Goal: Task Accomplishment & Management: Use online tool/utility

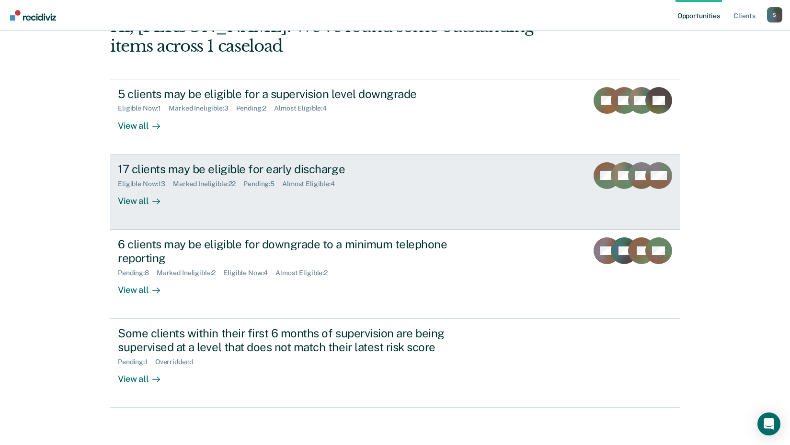
scroll to position [66, 0]
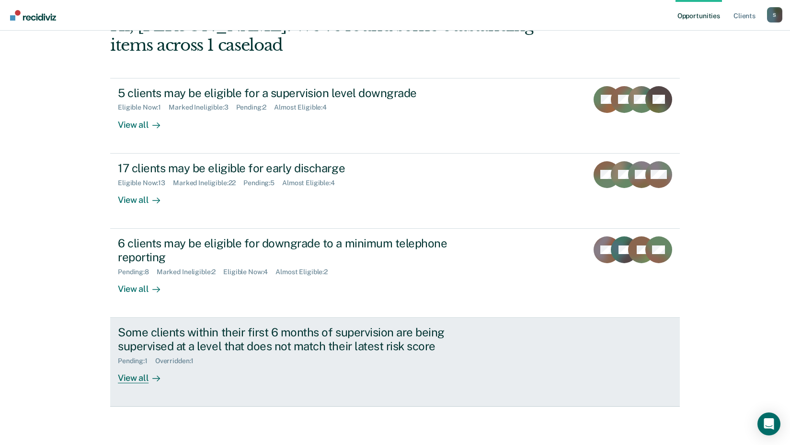
click at [136, 381] on div "View all" at bounding box center [145, 374] width 54 height 19
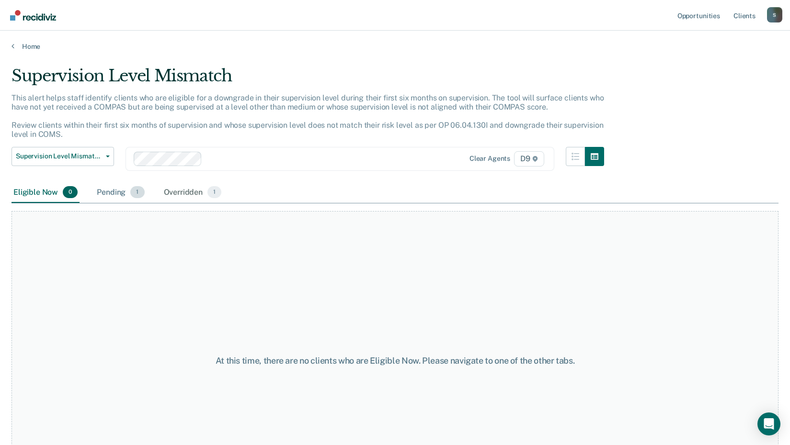
click at [128, 186] on div "Pending 1" at bounding box center [120, 192] width 51 height 21
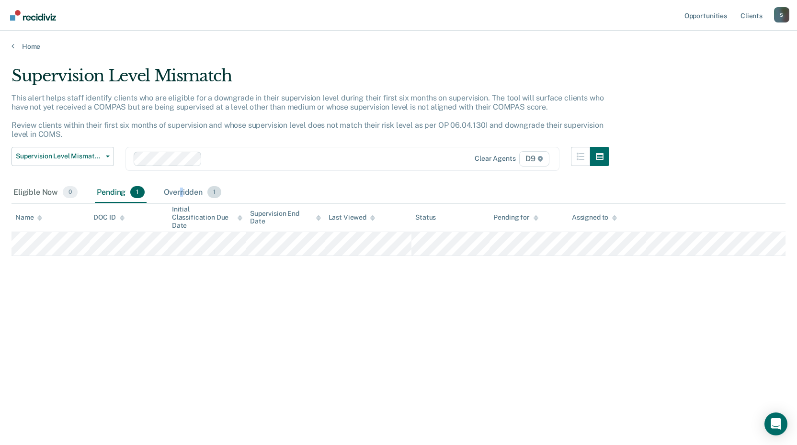
click at [182, 188] on div "Overridden 1" at bounding box center [193, 192] width 62 height 21
click at [27, 46] on link "Home" at bounding box center [398, 46] width 774 height 9
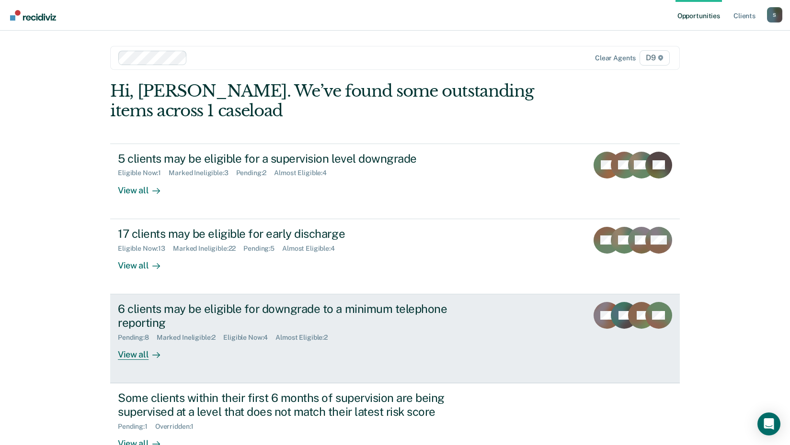
click at [128, 354] on div "View all" at bounding box center [145, 350] width 54 height 19
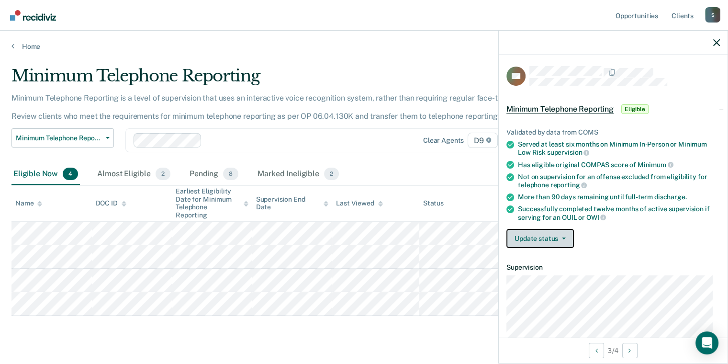
click at [526, 237] on button "Update status" at bounding box center [541, 238] width 68 height 19
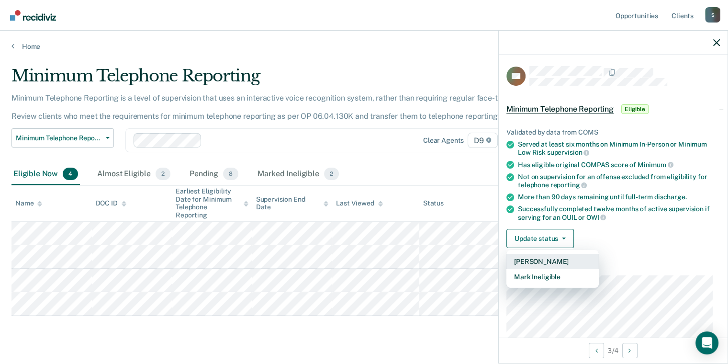
click at [532, 262] on button "[PERSON_NAME]" at bounding box center [553, 261] width 92 height 15
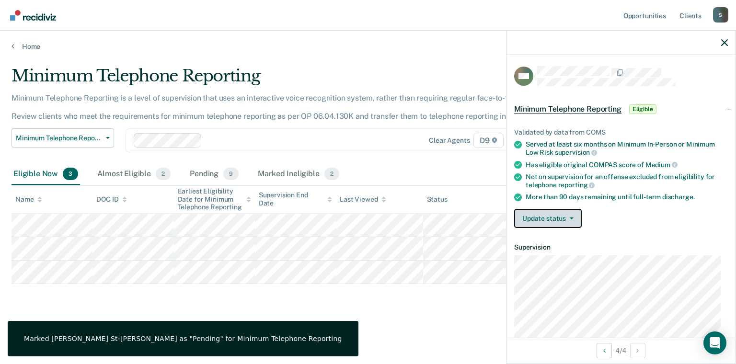
click at [556, 215] on button "Update status" at bounding box center [548, 218] width 68 height 19
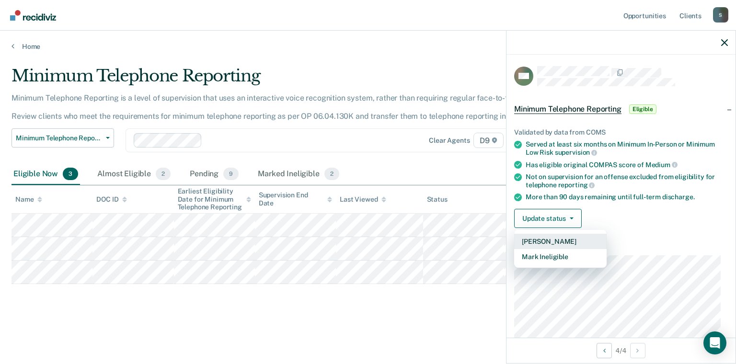
click at [555, 236] on button "[PERSON_NAME]" at bounding box center [560, 241] width 92 height 15
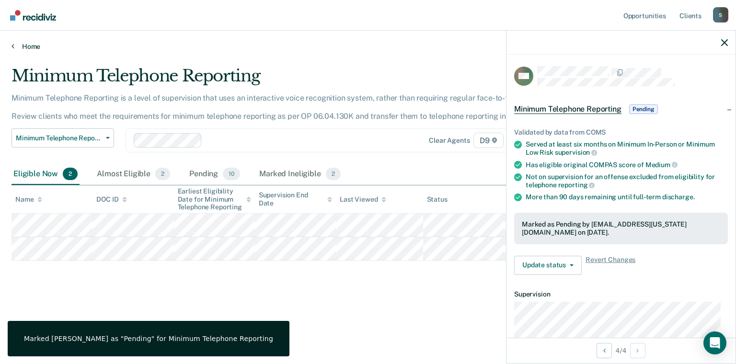
click at [15, 43] on link "Home" at bounding box center [367, 46] width 713 height 9
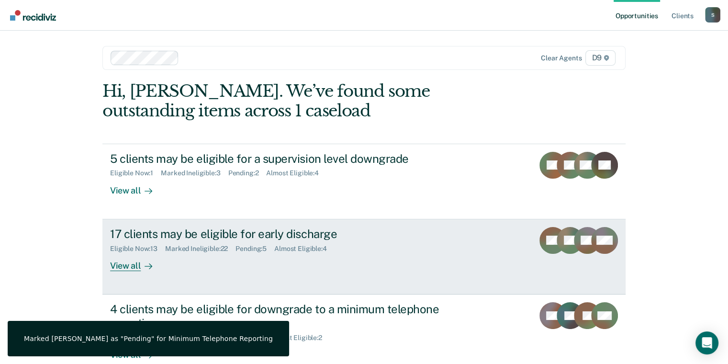
click at [131, 264] on div "View all" at bounding box center [137, 261] width 54 height 19
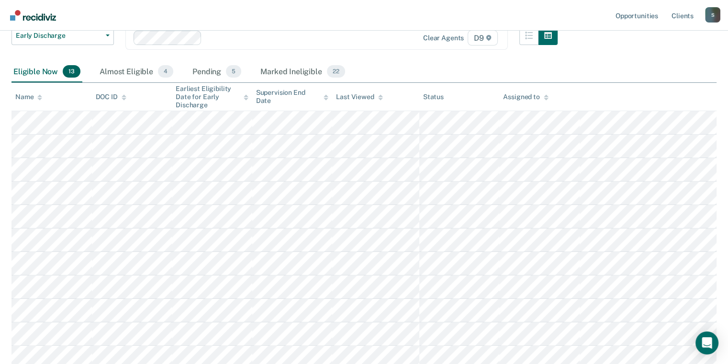
scroll to position [232, 0]
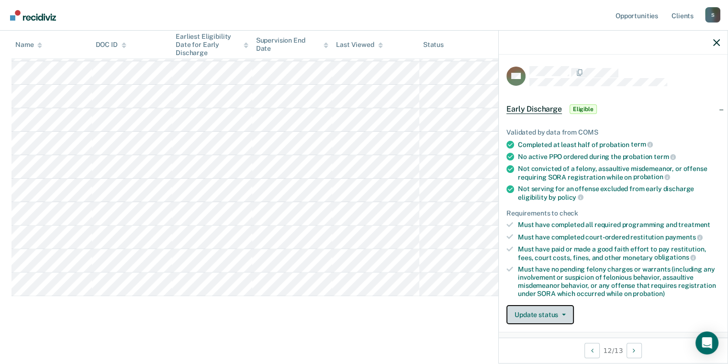
click at [544, 307] on button "Update status" at bounding box center [541, 314] width 68 height 19
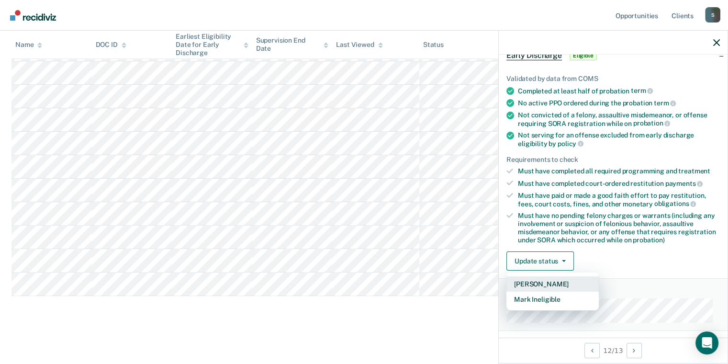
scroll to position [144, 0]
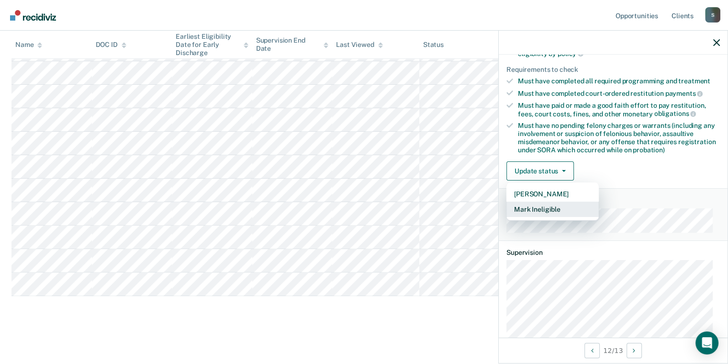
click at [553, 212] on button "Mark Ineligible" at bounding box center [553, 209] width 92 height 15
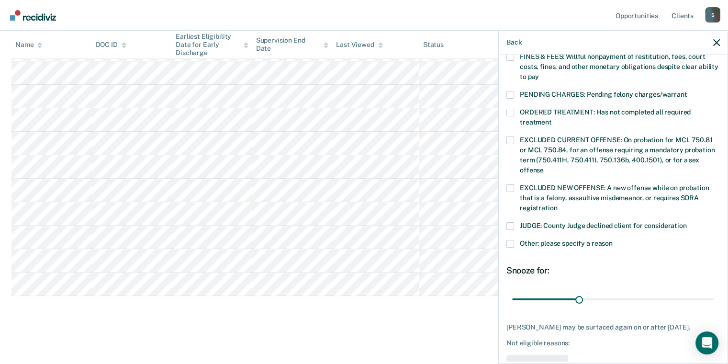
scroll to position [287, 0]
click at [508, 221] on span at bounding box center [511, 225] width 8 height 8
click at [687, 221] on input "JUDGE: County Judge declined client for consideration" at bounding box center [687, 221] width 0 height 0
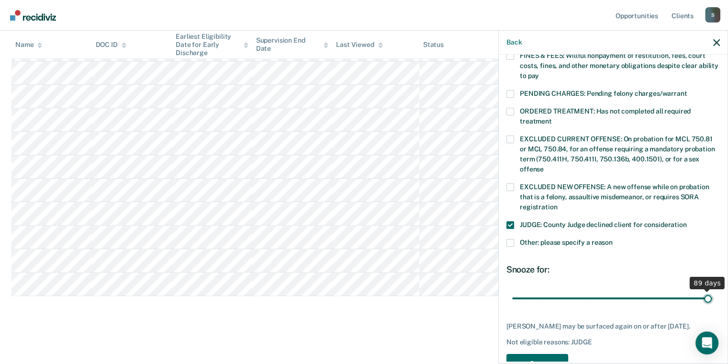
click at [701, 290] on input "range" at bounding box center [613, 298] width 202 height 17
type input "90"
click at [707, 290] on input "range" at bounding box center [613, 298] width 202 height 17
click at [544, 354] on button "Save" at bounding box center [538, 364] width 62 height 20
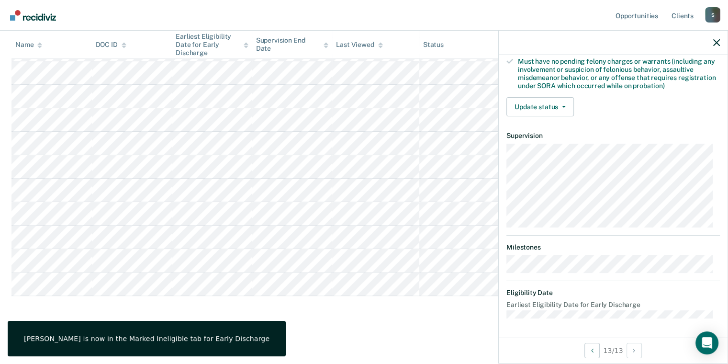
scroll to position [204, 0]
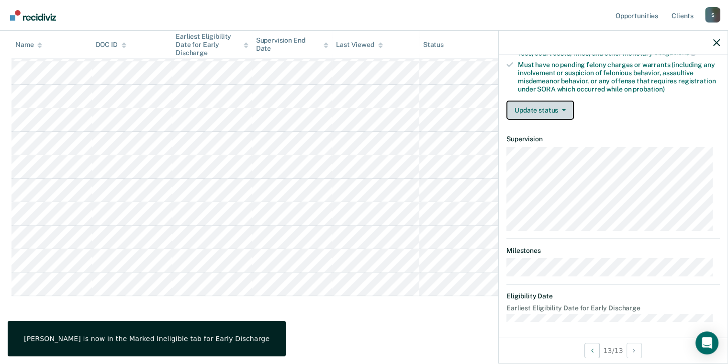
click at [543, 105] on button "Update status" at bounding box center [541, 110] width 68 height 19
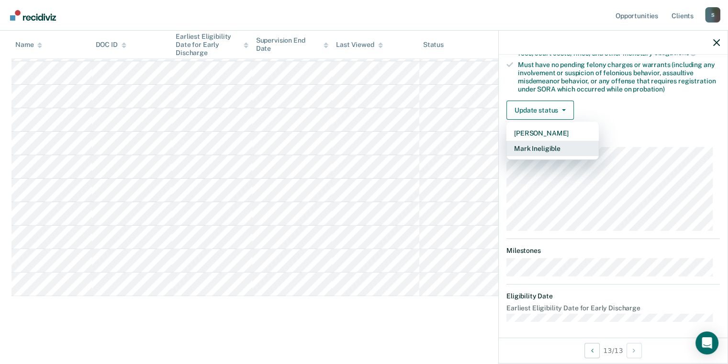
click at [537, 143] on button "Mark Ineligible" at bounding box center [553, 148] width 92 height 15
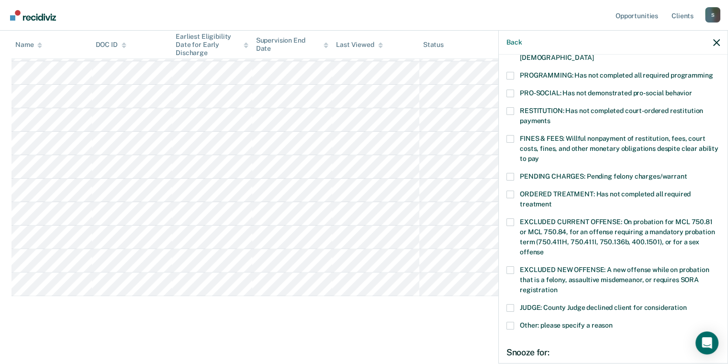
click at [510, 135] on span at bounding box center [511, 139] width 8 height 8
click at [539, 155] on input "FINES & FEES: Willful nonpayment of restitution, fees, court costs, fines, and …" at bounding box center [539, 155] width 0 height 0
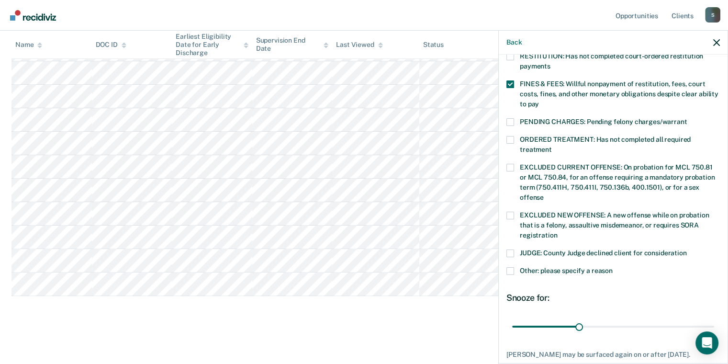
scroll to position [305, 0]
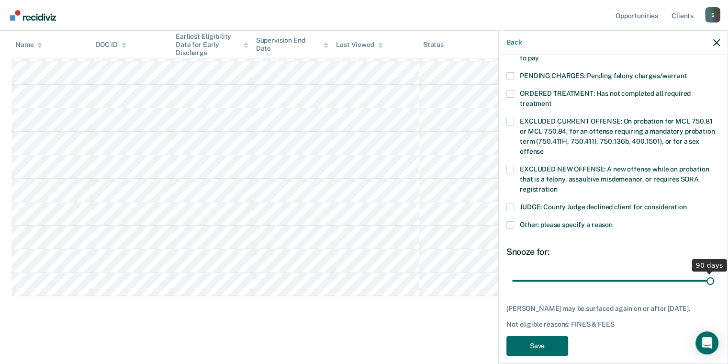
type input "90"
click at [703, 272] on input "range" at bounding box center [613, 280] width 202 height 17
drag, startPoint x: 703, startPoint y: 268, endPoint x: 713, endPoint y: 267, distance: 10.2
click at [715, 272] on input "range" at bounding box center [613, 280] width 202 height 17
click at [512, 221] on span at bounding box center [511, 225] width 8 height 8
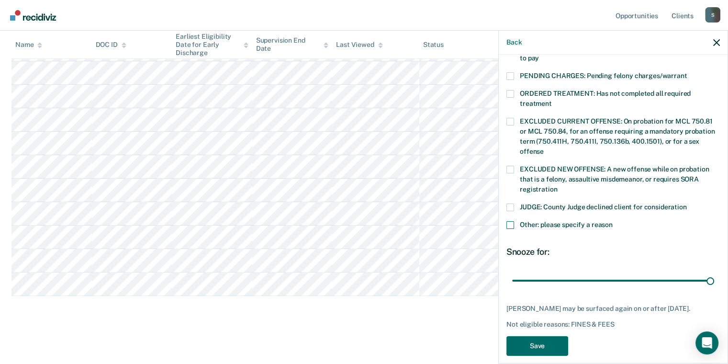
click at [613, 221] on input "Other: please specify a reason" at bounding box center [613, 221] width 0 height 0
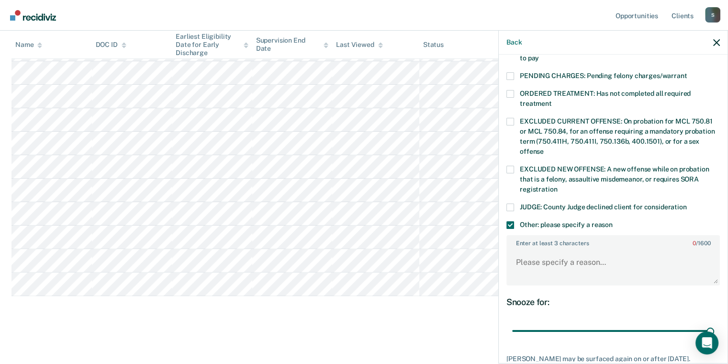
drag, startPoint x: 555, startPoint y: 236, endPoint x: 558, endPoint y: 239, distance: 5.4
click at [556, 236] on div "Enter at least 3 characters 0 / 1600" at bounding box center [614, 260] width 214 height 50
click at [561, 251] on textarea "Enter at least 3 characters 0 / 1600" at bounding box center [614, 266] width 212 height 35
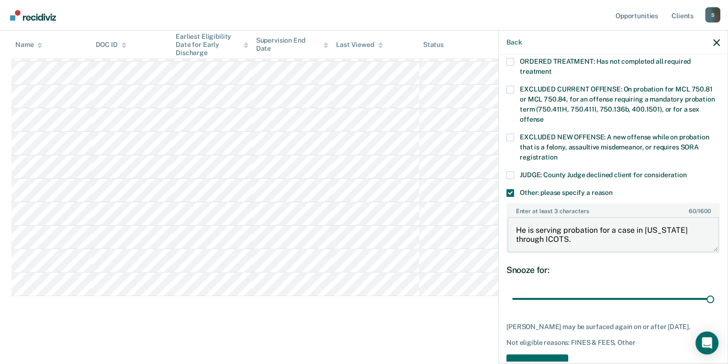
scroll to position [363, 0]
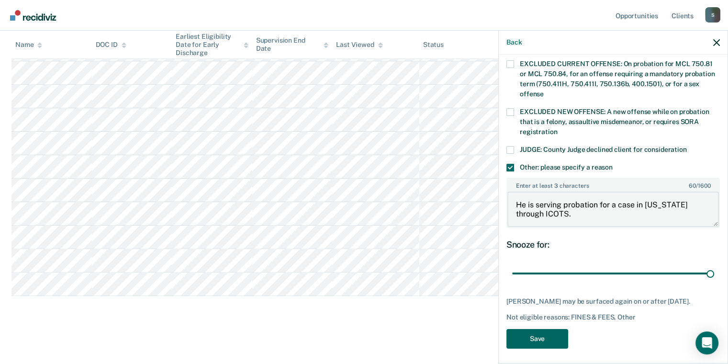
type textarea "He is serving probation for a case in [US_STATE] through ICOTS."
click at [547, 331] on button "Save" at bounding box center [538, 339] width 62 height 20
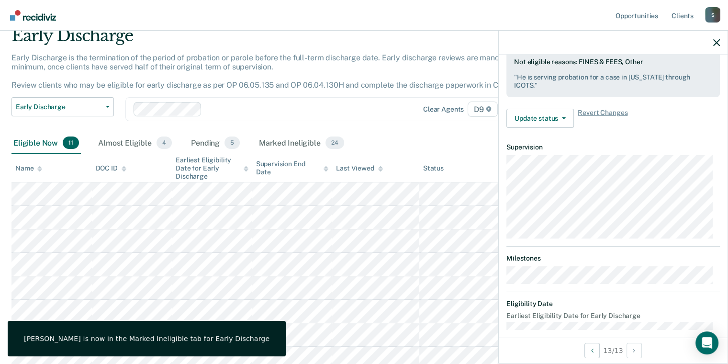
scroll to position [0, 0]
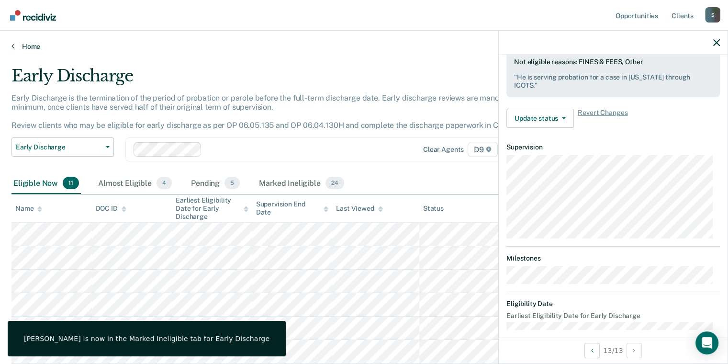
click at [33, 43] on link "Home" at bounding box center [363, 46] width 705 height 9
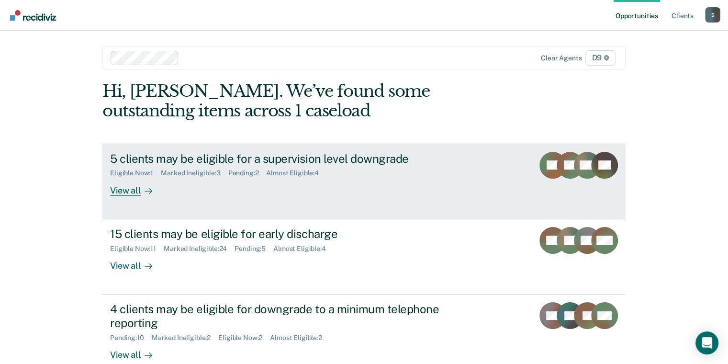
click at [129, 186] on div "View all" at bounding box center [137, 186] width 54 height 19
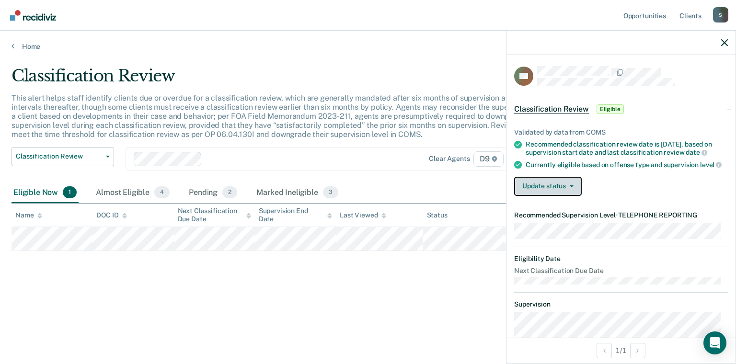
click at [545, 196] on button "Update status" at bounding box center [548, 186] width 68 height 19
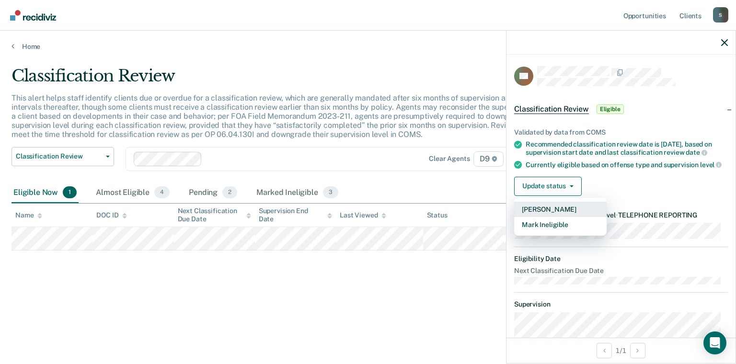
click at [534, 217] on button "[PERSON_NAME]" at bounding box center [560, 209] width 92 height 15
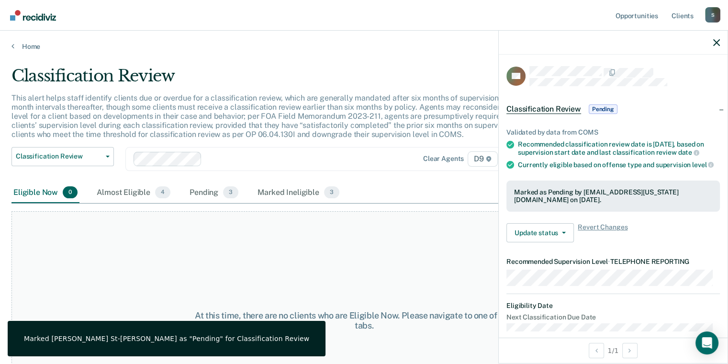
click at [401, 78] on div "Classification Review" at bounding box center [284, 79] width 546 height 27
